Goal: Information Seeking & Learning: Learn about a topic

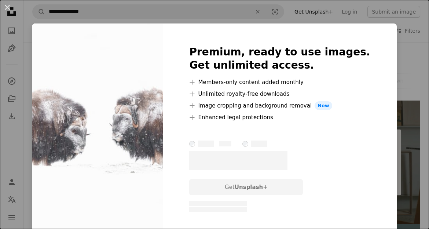
scroll to position [3593, 0]
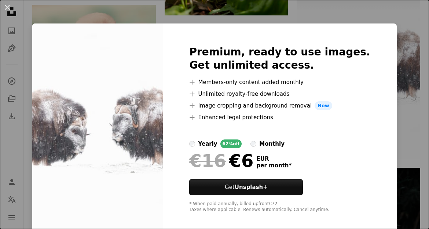
click at [406, 100] on div "An X shape Premium, ready to use images. Get unlimited access. A plus sign Memb…" at bounding box center [214, 114] width 429 height 229
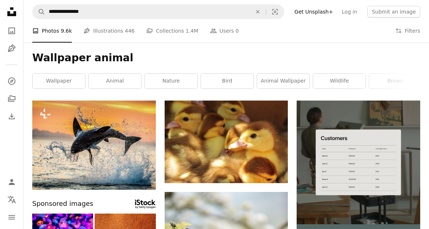
click at [60, 91] on div "Wallpaper animal wallpaper animal nature bird animal wallpaper wildlife brown e…" at bounding box center [225, 71] width 405 height 58
click at [69, 81] on link "wallpaper" at bounding box center [59, 81] width 52 height 15
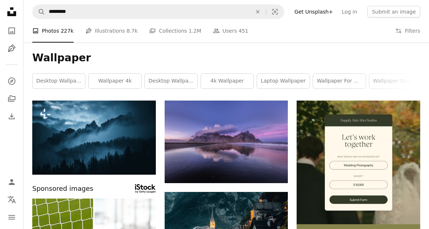
click at [259, 12] on icon "Find visuals sitewide" at bounding box center [257, 11] width 3 height 3
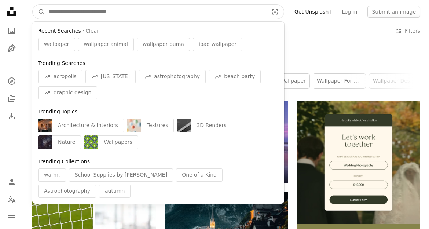
click at [39, 12] on button "A magnifying glass" at bounding box center [39, 12] width 12 height 14
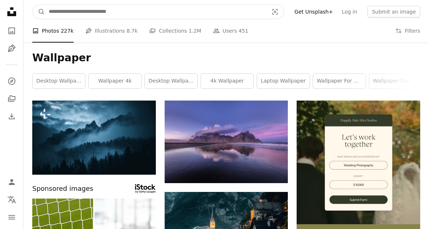
click at [39, 12] on button "A magnifying glass" at bounding box center [39, 12] width 12 height 14
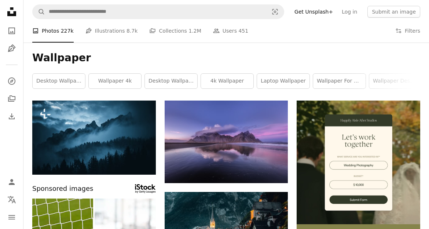
click at [386, 44] on div "Wallpaper desktop wallpapers wallpaper 4k desktop wallpaper 4k wallpaper laptop…" at bounding box center [225, 71] width 405 height 58
click at [64, 82] on link "desktop wallpapers" at bounding box center [59, 81] width 52 height 15
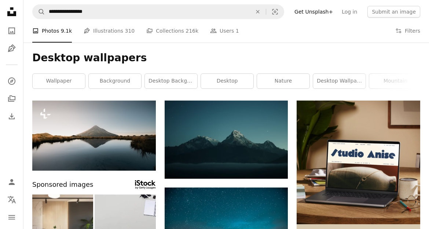
click at [72, 79] on link "wallpaper" at bounding box center [59, 81] width 52 height 15
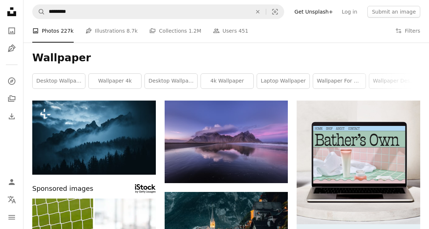
click at [69, 74] on link "desktop wallpapers" at bounding box center [59, 81] width 52 height 15
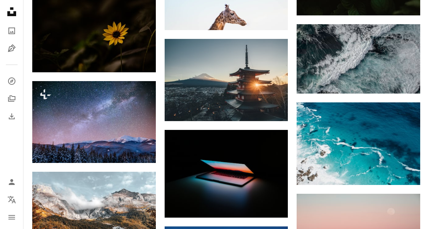
scroll to position [2691, 0]
